Goal: Task Accomplishment & Management: Complete application form

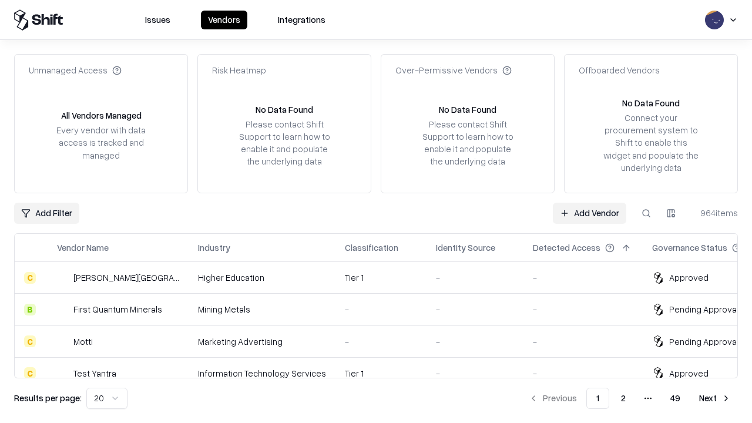
click at [589, 213] on link "Add Vendor" at bounding box center [589, 213] width 73 height 21
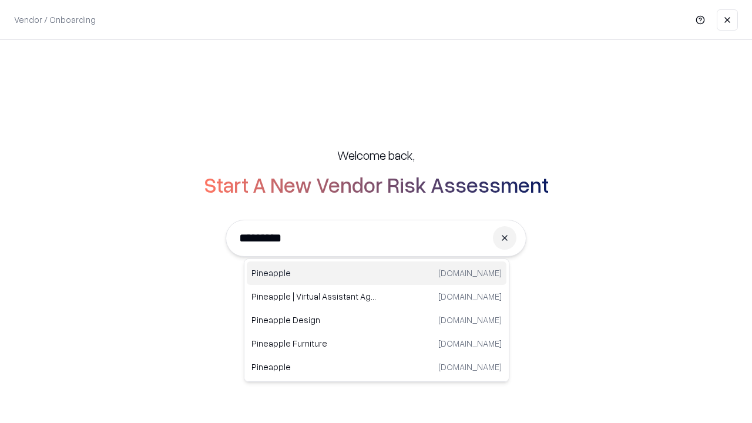
click at [376, 273] on div "Pineapple [DOMAIN_NAME]" at bounding box center [377, 272] width 260 height 23
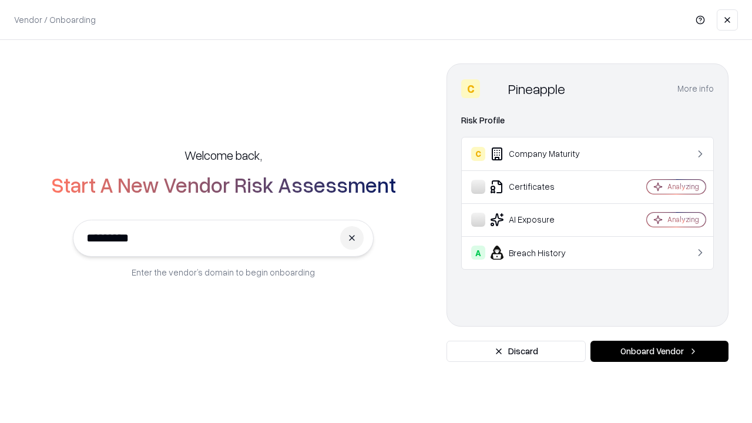
type input "*********"
click at [659, 351] on button "Onboard Vendor" at bounding box center [659, 351] width 138 height 21
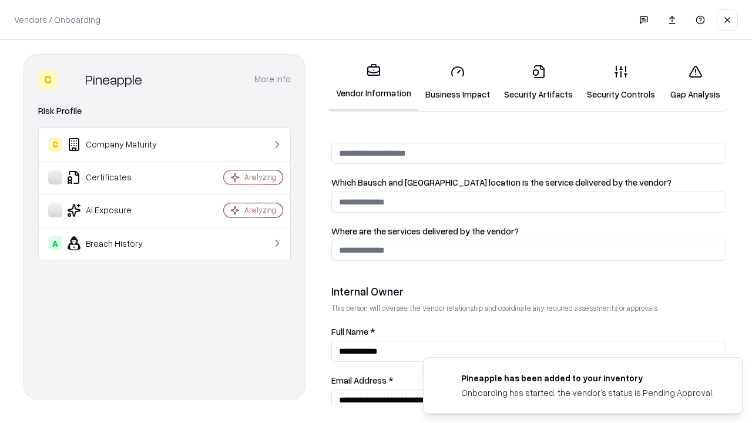
scroll to position [608, 0]
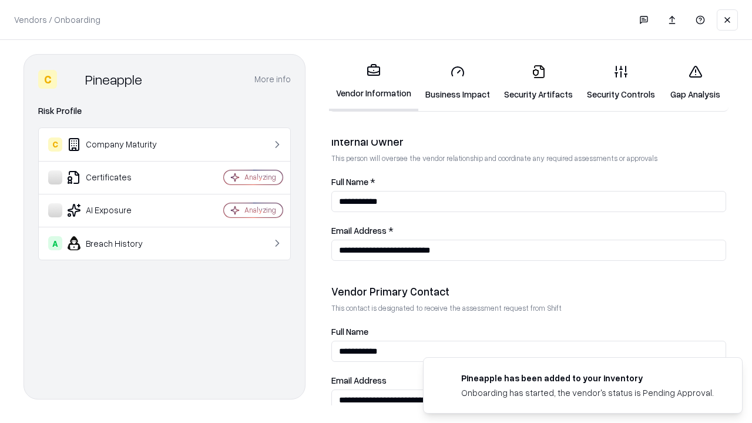
click at [457, 82] on link "Business Impact" at bounding box center [457, 82] width 79 height 55
click at [538, 82] on link "Security Artifacts" at bounding box center [538, 82] width 83 height 55
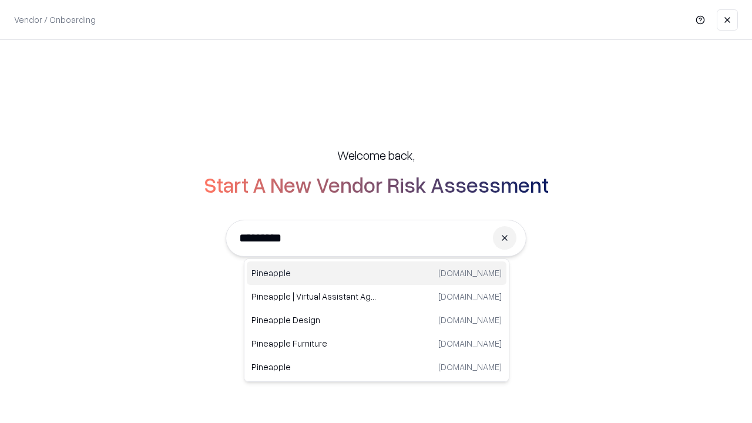
click at [376, 273] on div "Pineapple [DOMAIN_NAME]" at bounding box center [377, 272] width 260 height 23
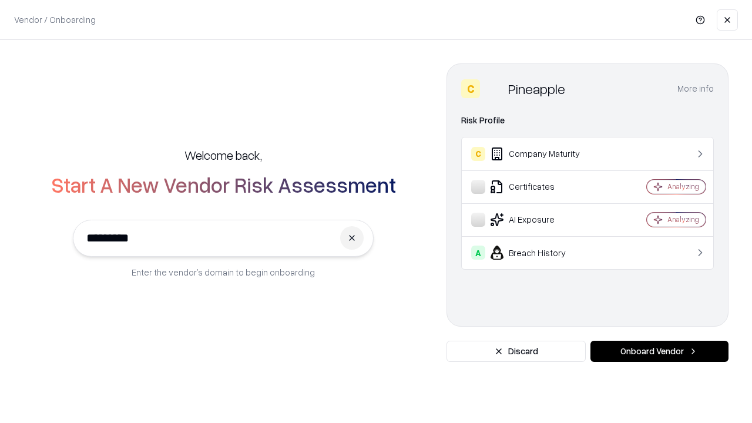
type input "*********"
click at [659, 351] on button "Onboard Vendor" at bounding box center [659, 351] width 138 height 21
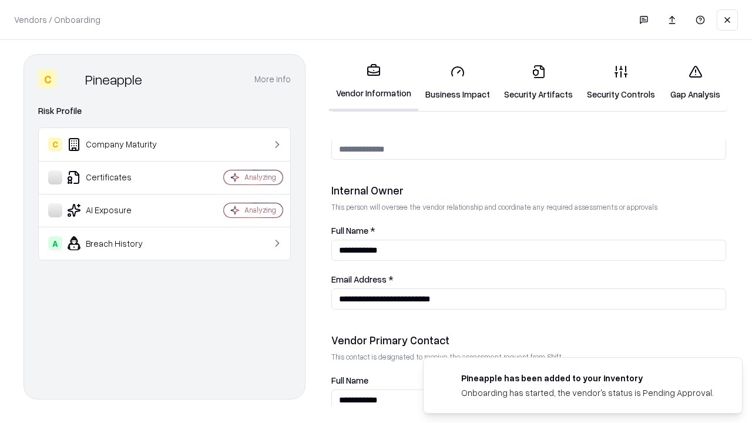
scroll to position [608, 0]
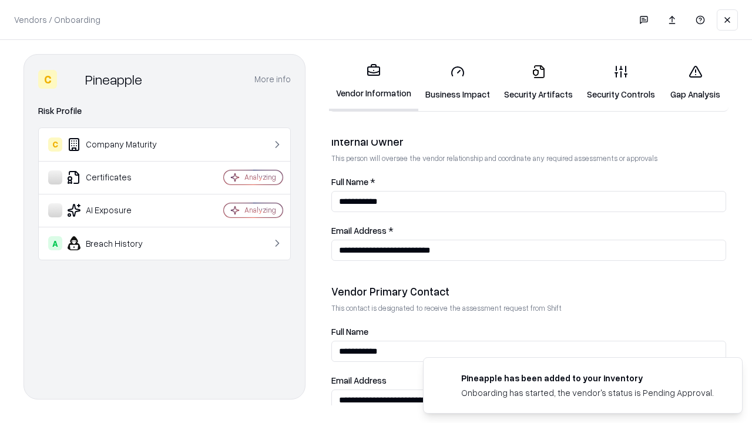
click at [695, 82] on link "Gap Analysis" at bounding box center [695, 82] width 66 height 55
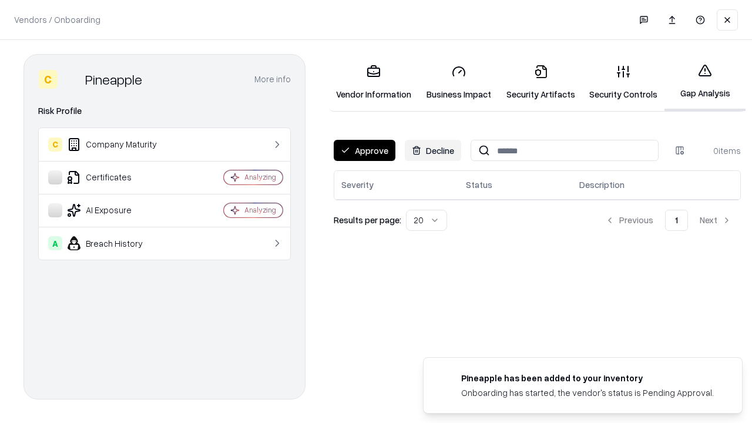
click at [364, 150] on button "Approve" at bounding box center [365, 150] width 62 height 21
